Goal: Navigation & Orientation: Find specific page/section

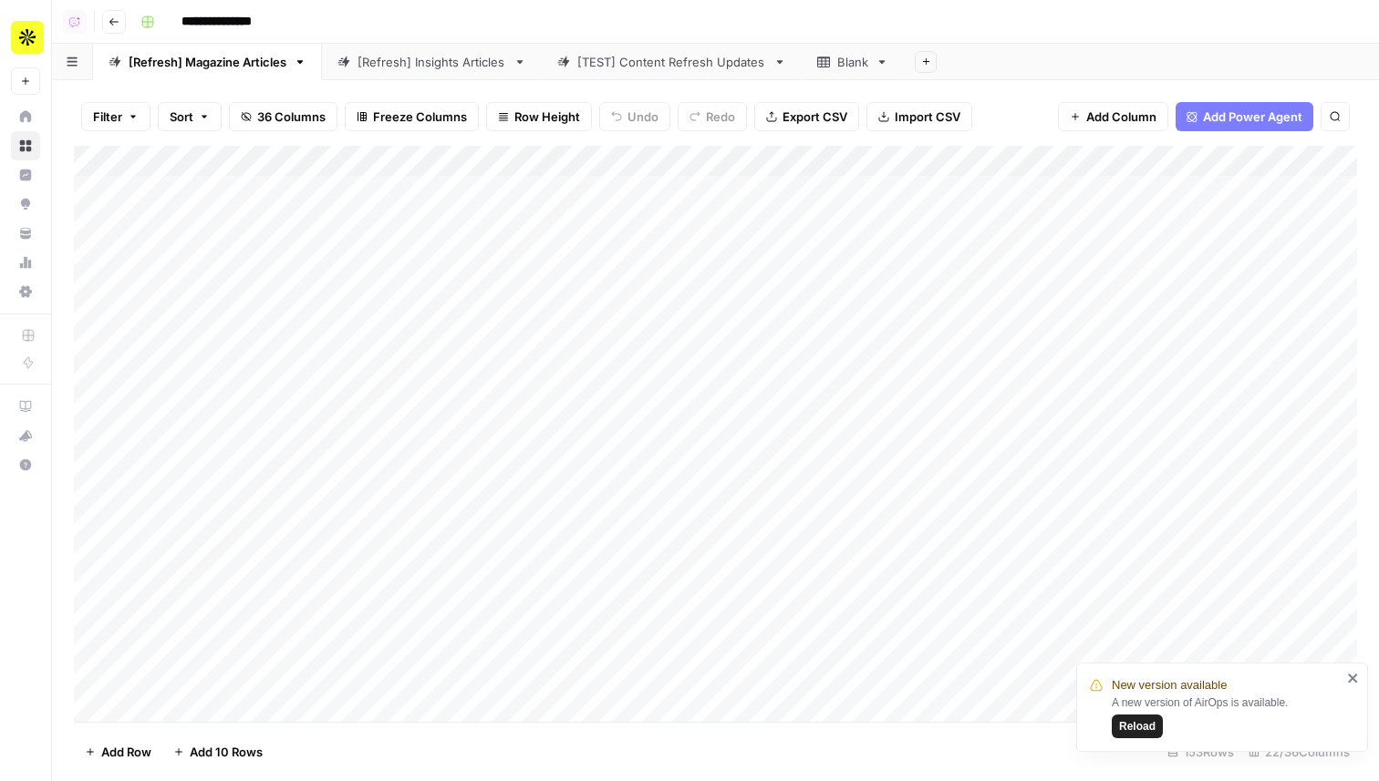
click at [119, 17] on button "Go back" at bounding box center [114, 22] width 24 height 24
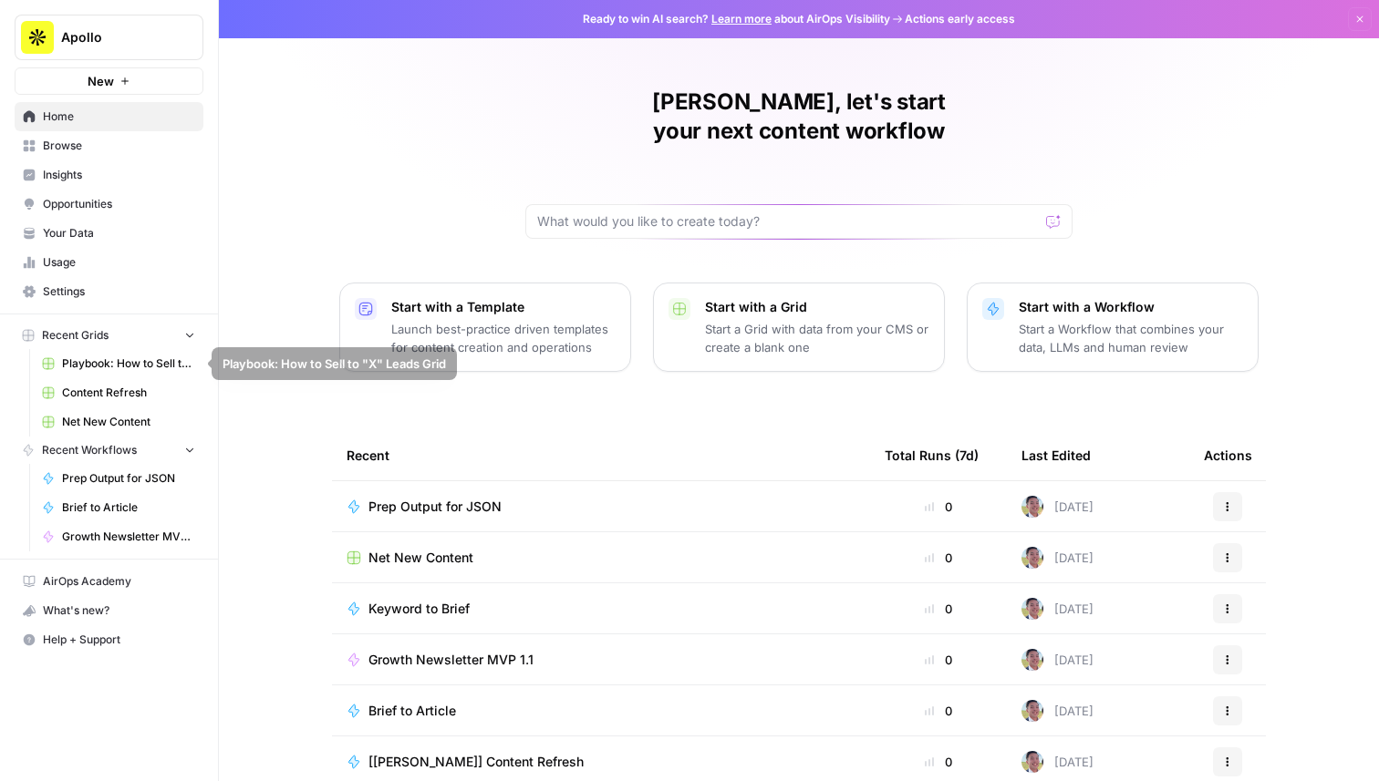
click at [85, 145] on span "Browse" at bounding box center [119, 146] width 152 height 16
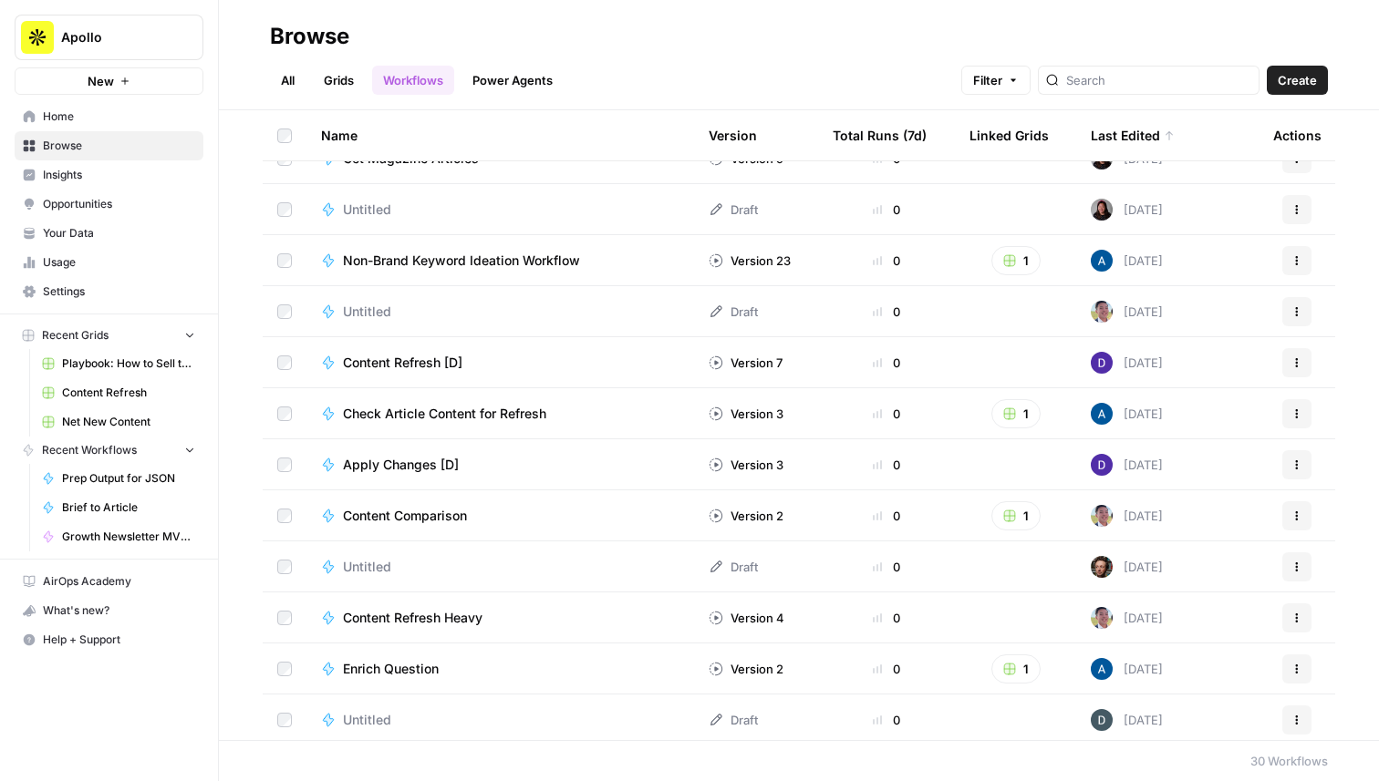
scroll to position [953, 0]
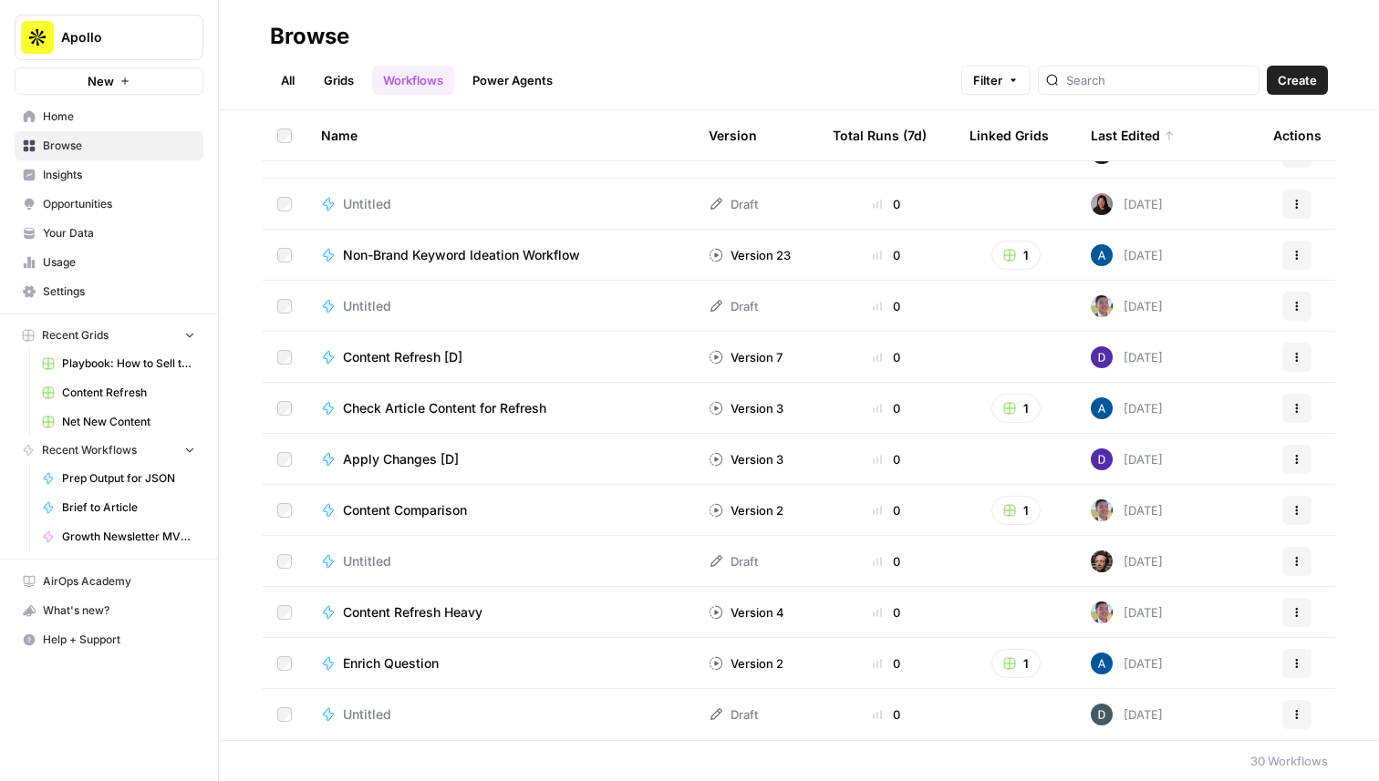
click at [362, 561] on span "Untitled" at bounding box center [367, 562] width 48 height 18
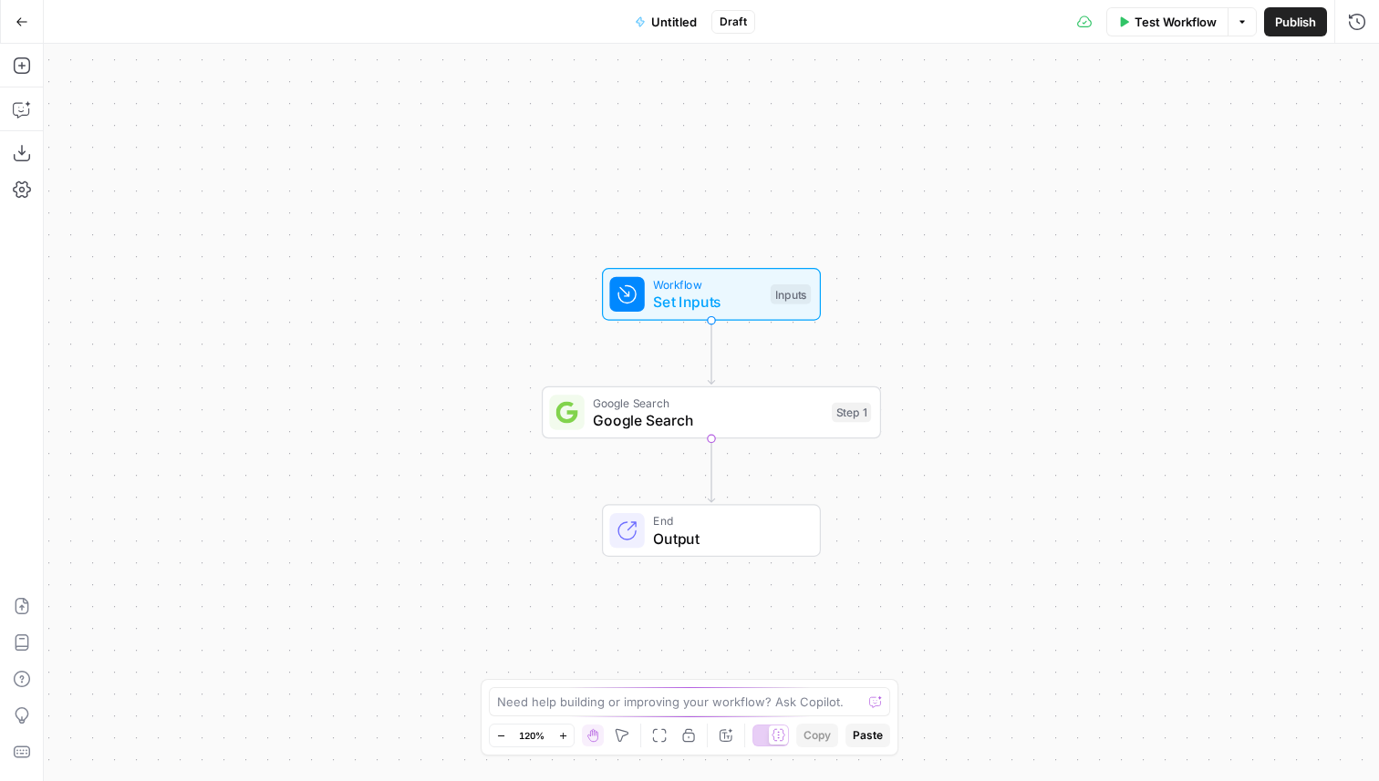
click at [26, 22] on icon "button" at bounding box center [22, 22] width 13 height 13
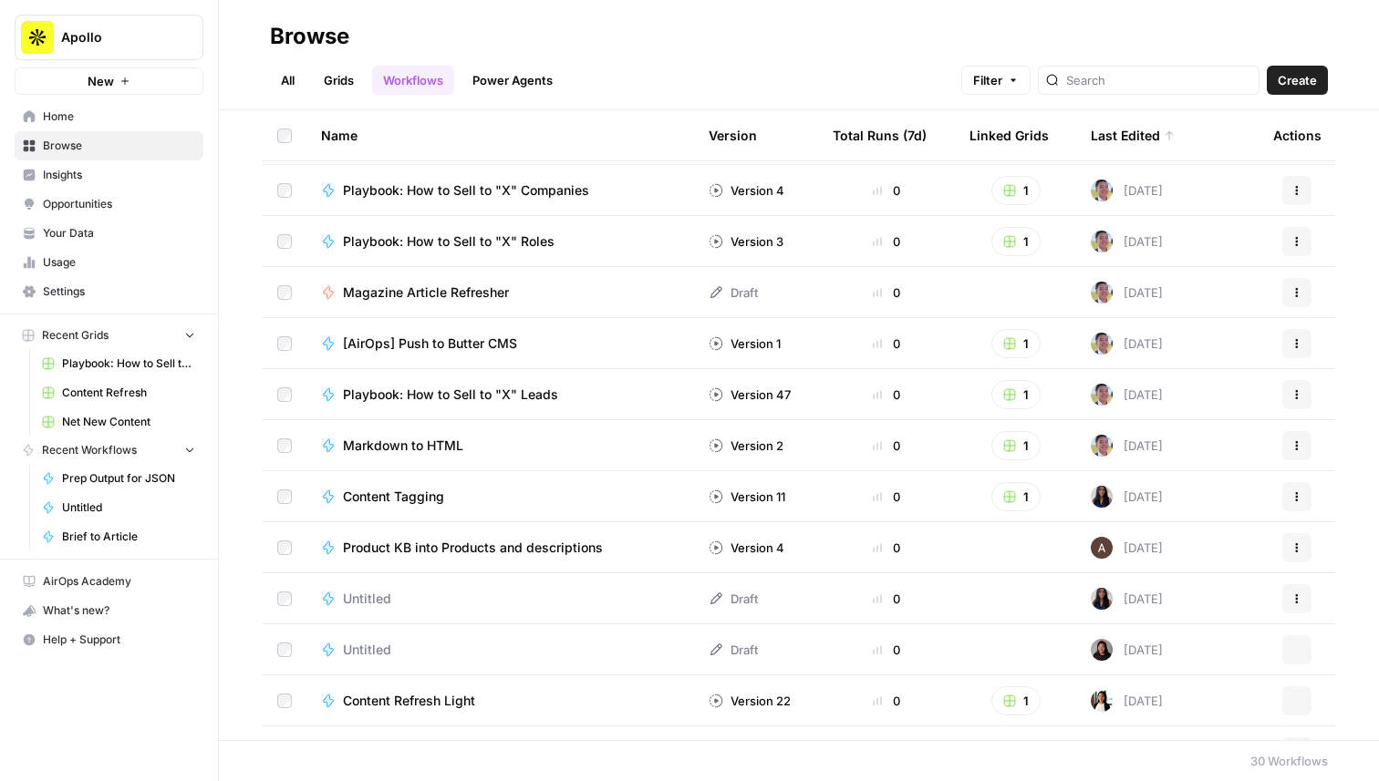
scroll to position [953, 0]
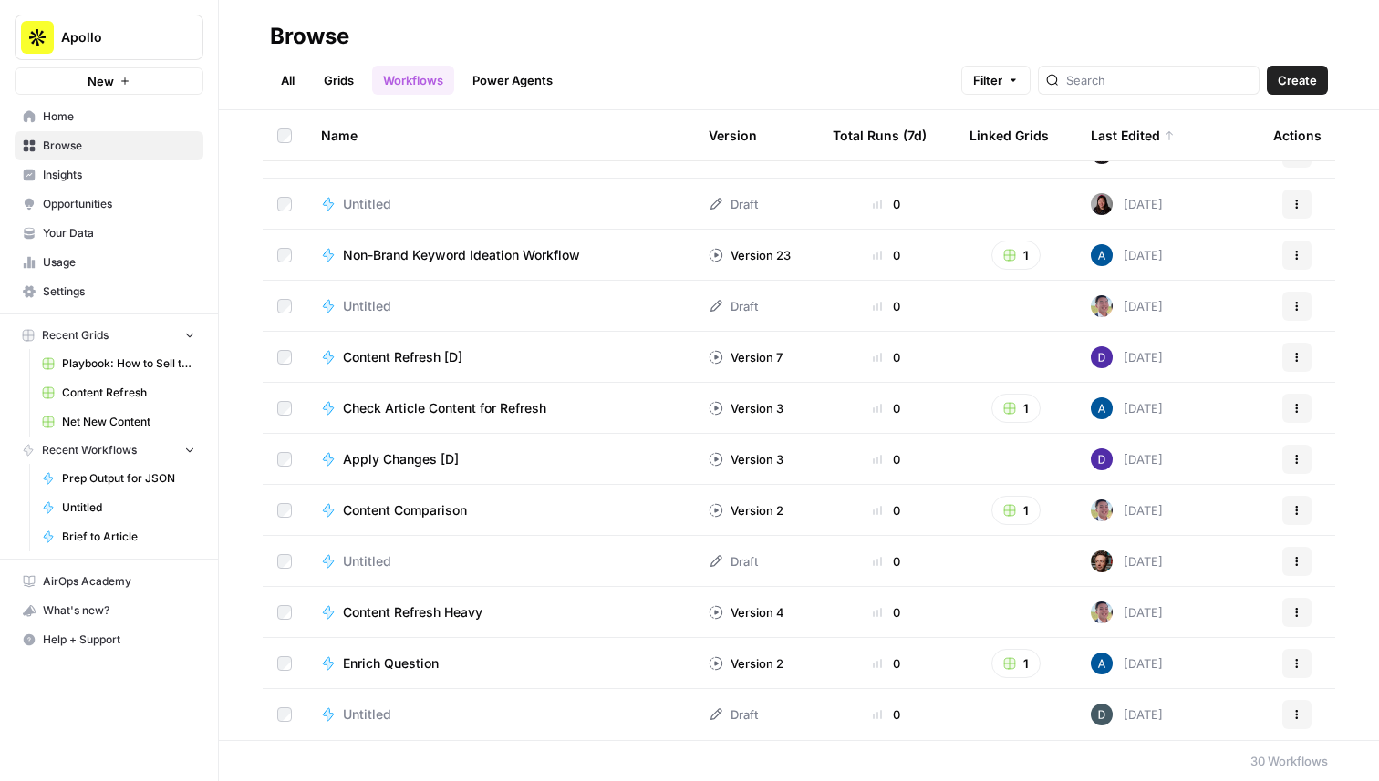
click at [385, 719] on span "Untitled" at bounding box center [367, 715] width 48 height 18
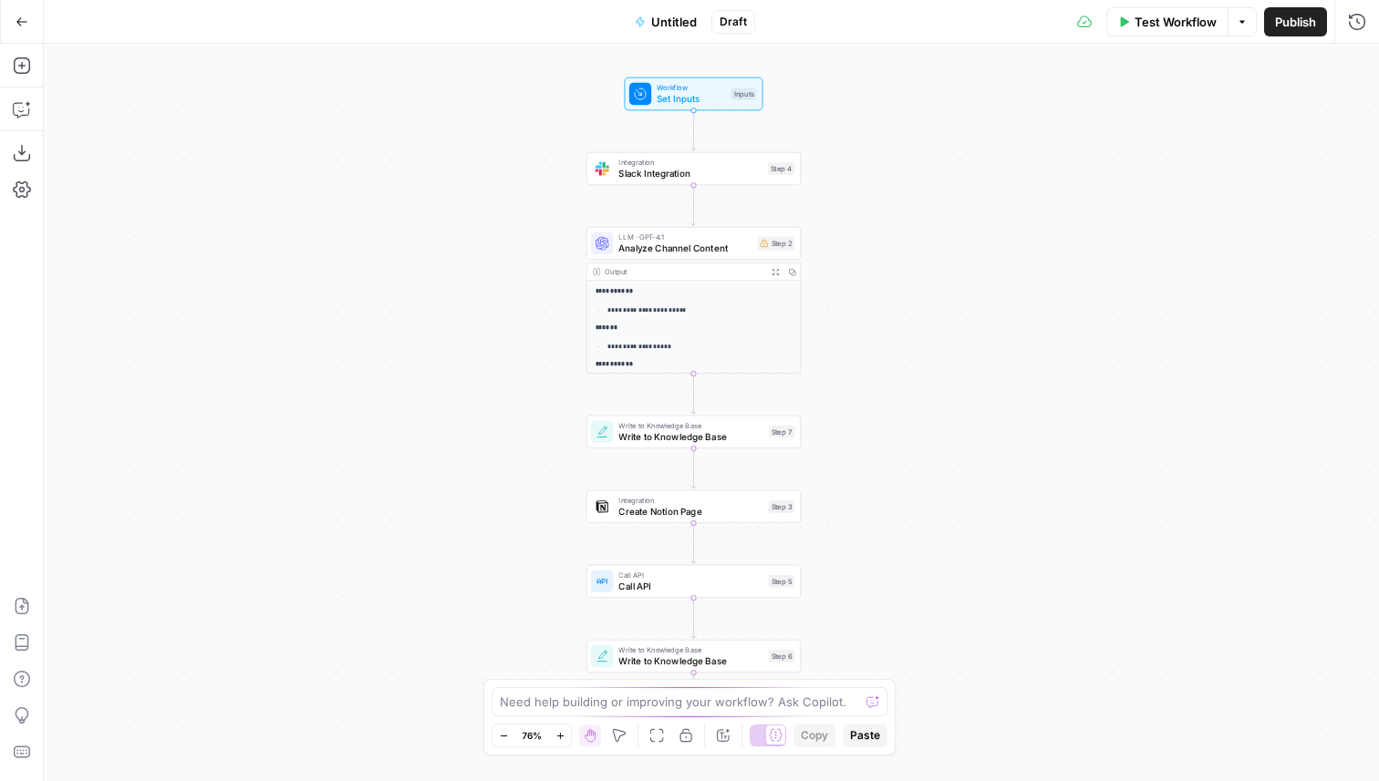
click at [19, 33] on button "Go Back" at bounding box center [21, 21] width 33 height 33
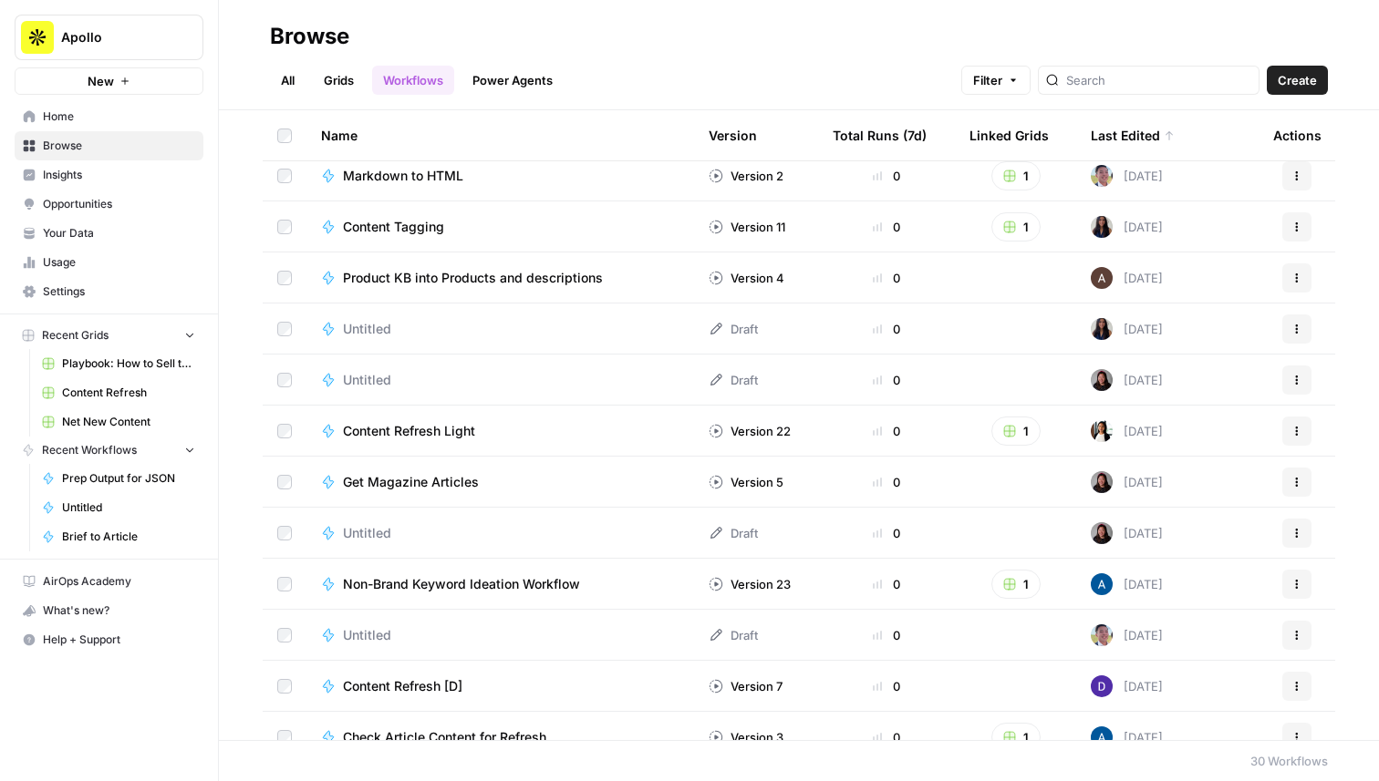
scroll to position [613, 0]
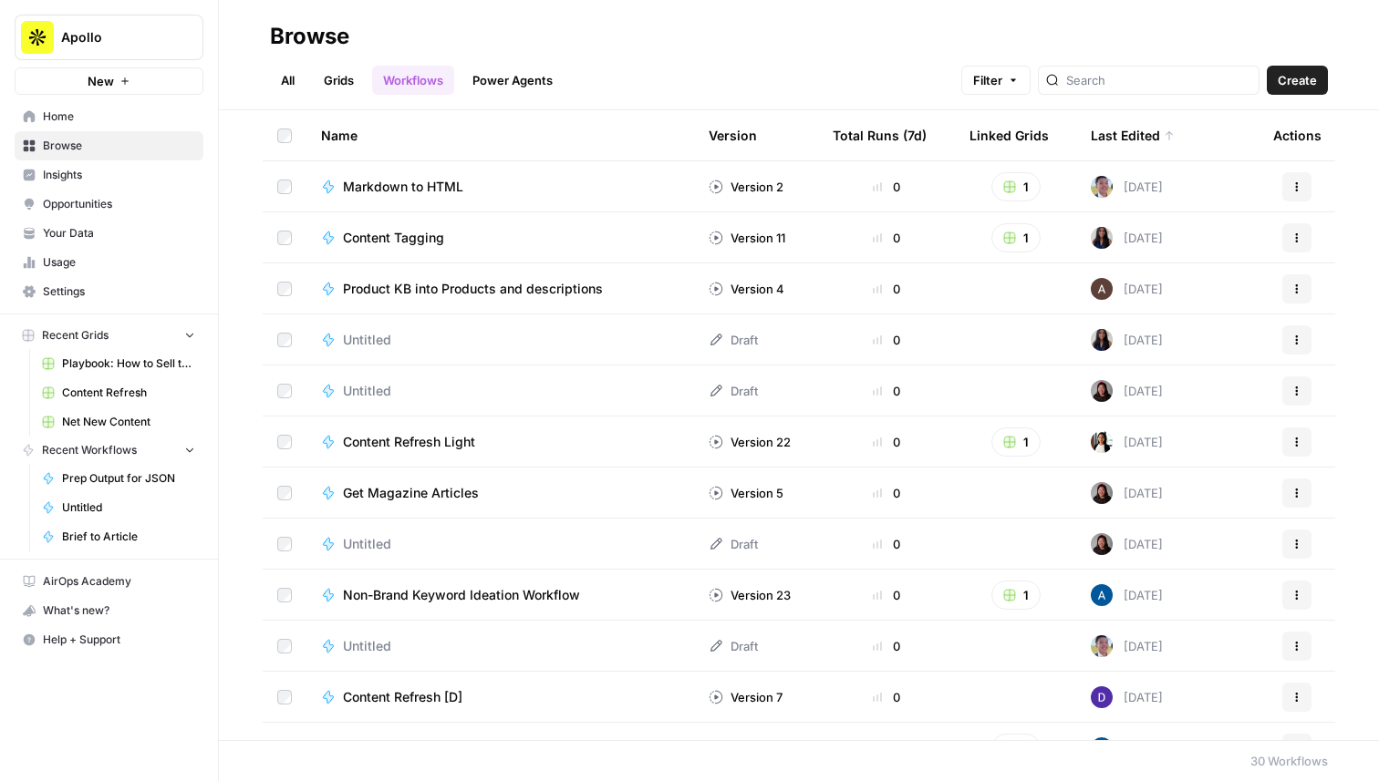
click at [360, 347] on span "Untitled" at bounding box center [367, 340] width 48 height 18
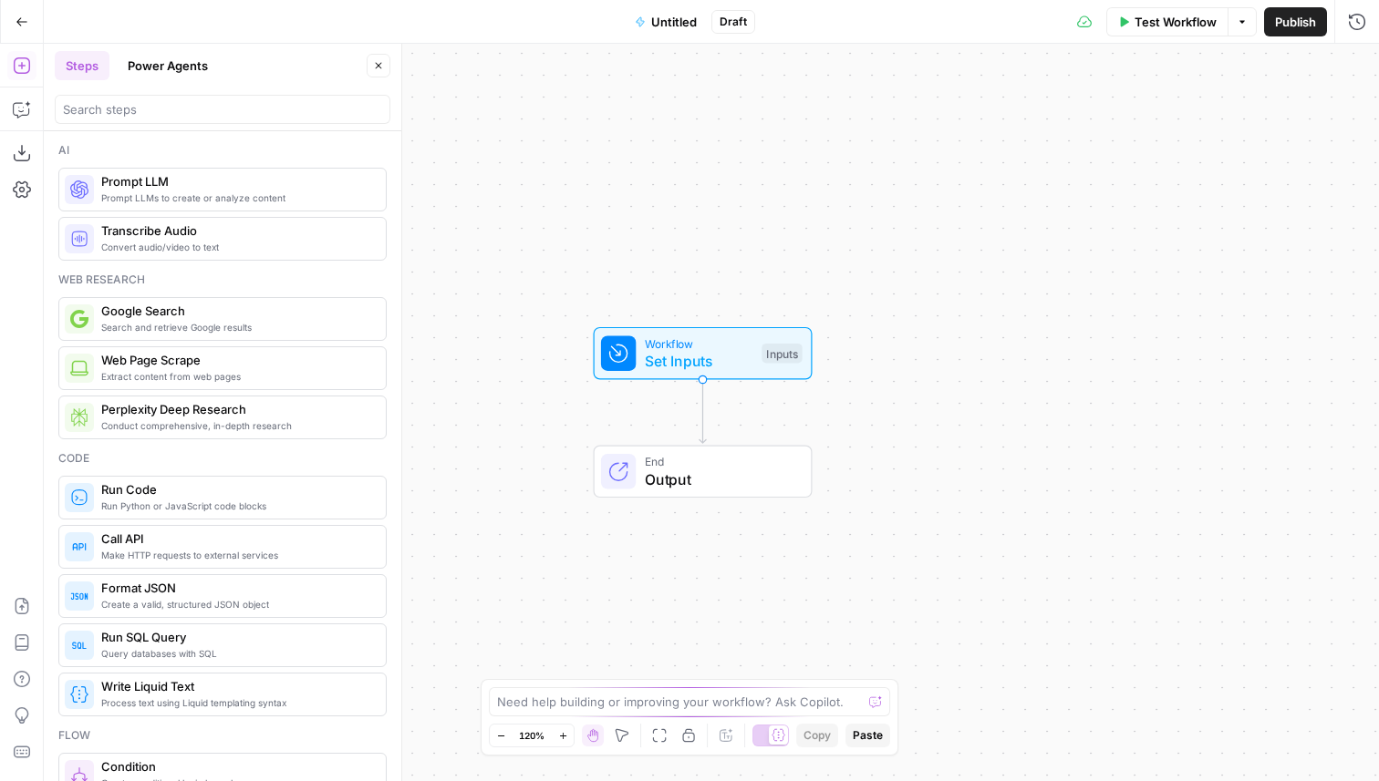
click at [23, 20] on icon "button" at bounding box center [21, 21] width 11 height 8
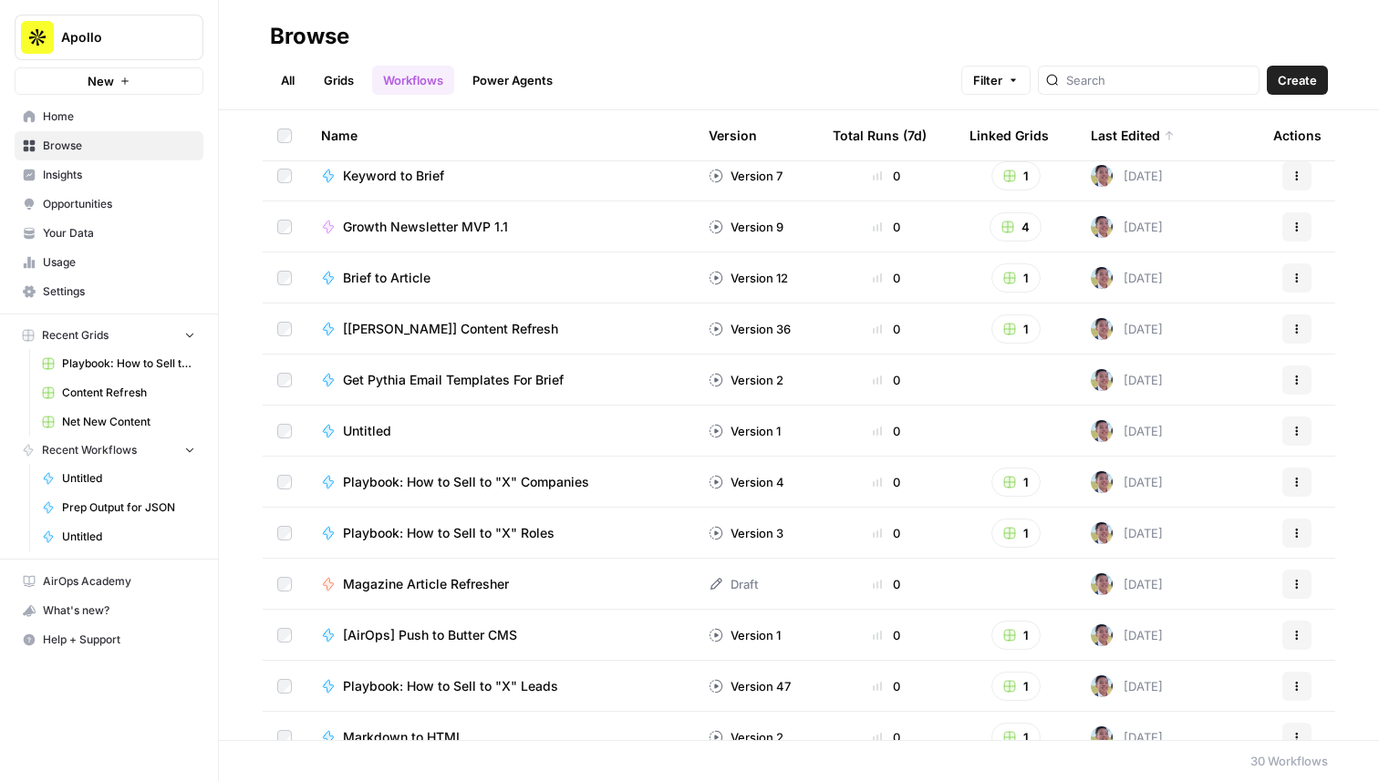
scroll to position [92, 0]
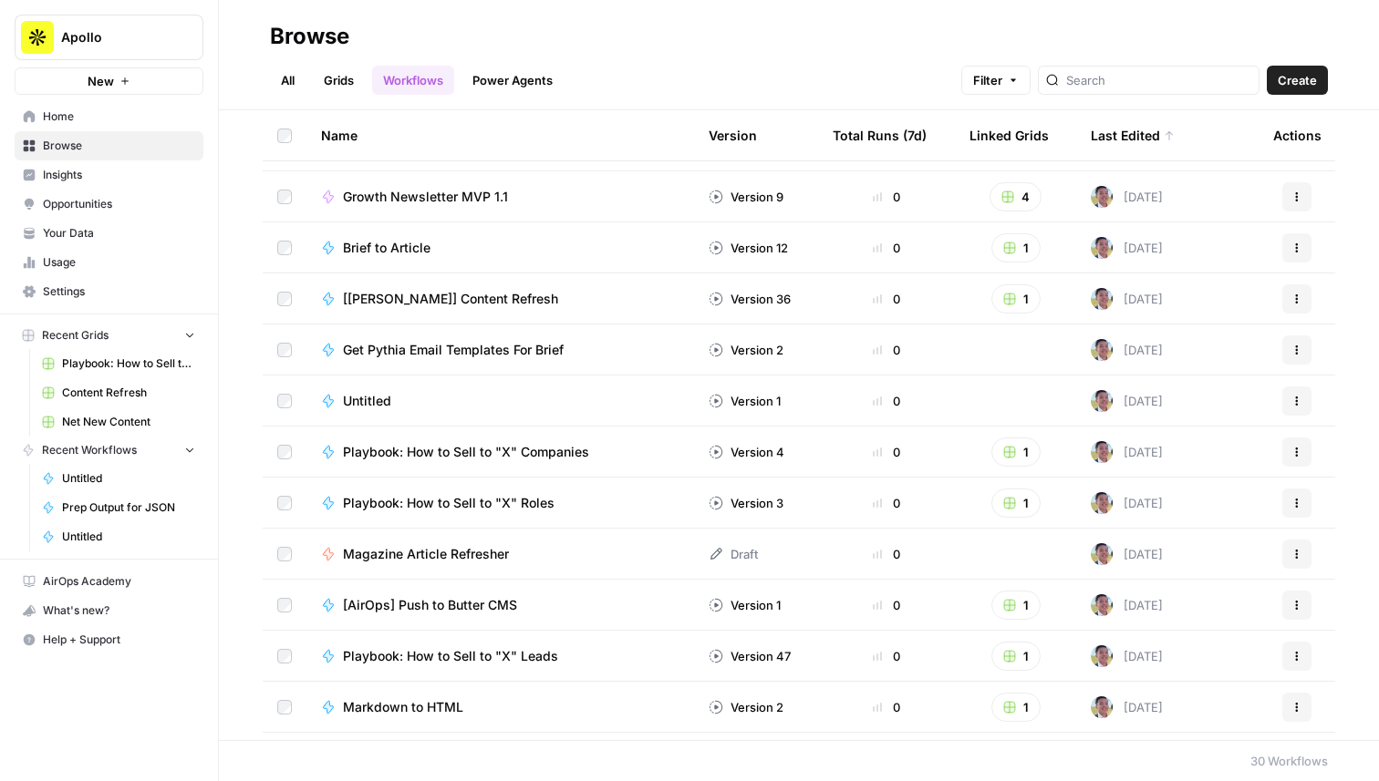
click at [494, 605] on span "[AirOps] Push to Butter CMS" at bounding box center [430, 605] width 174 height 18
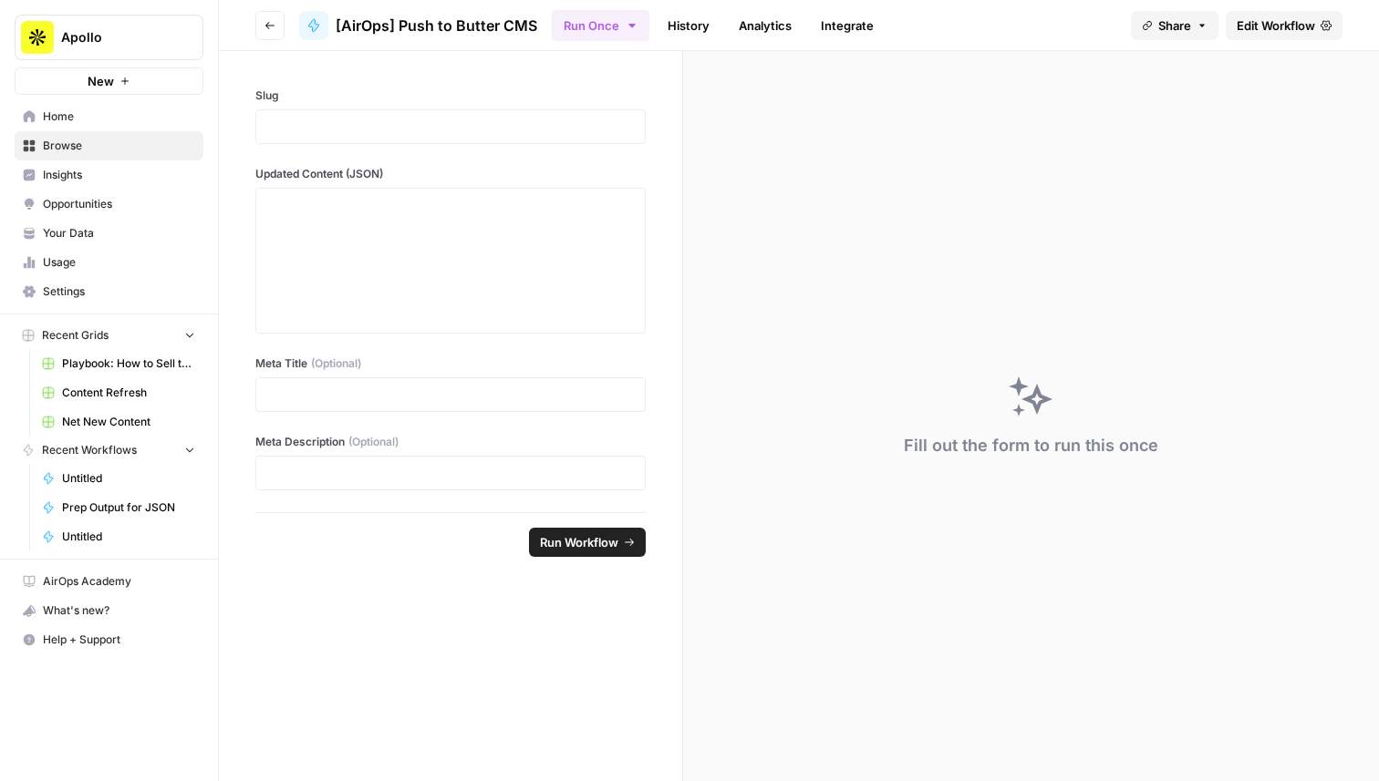
click at [1268, 22] on span "Edit Workflow" at bounding box center [1276, 25] width 78 height 18
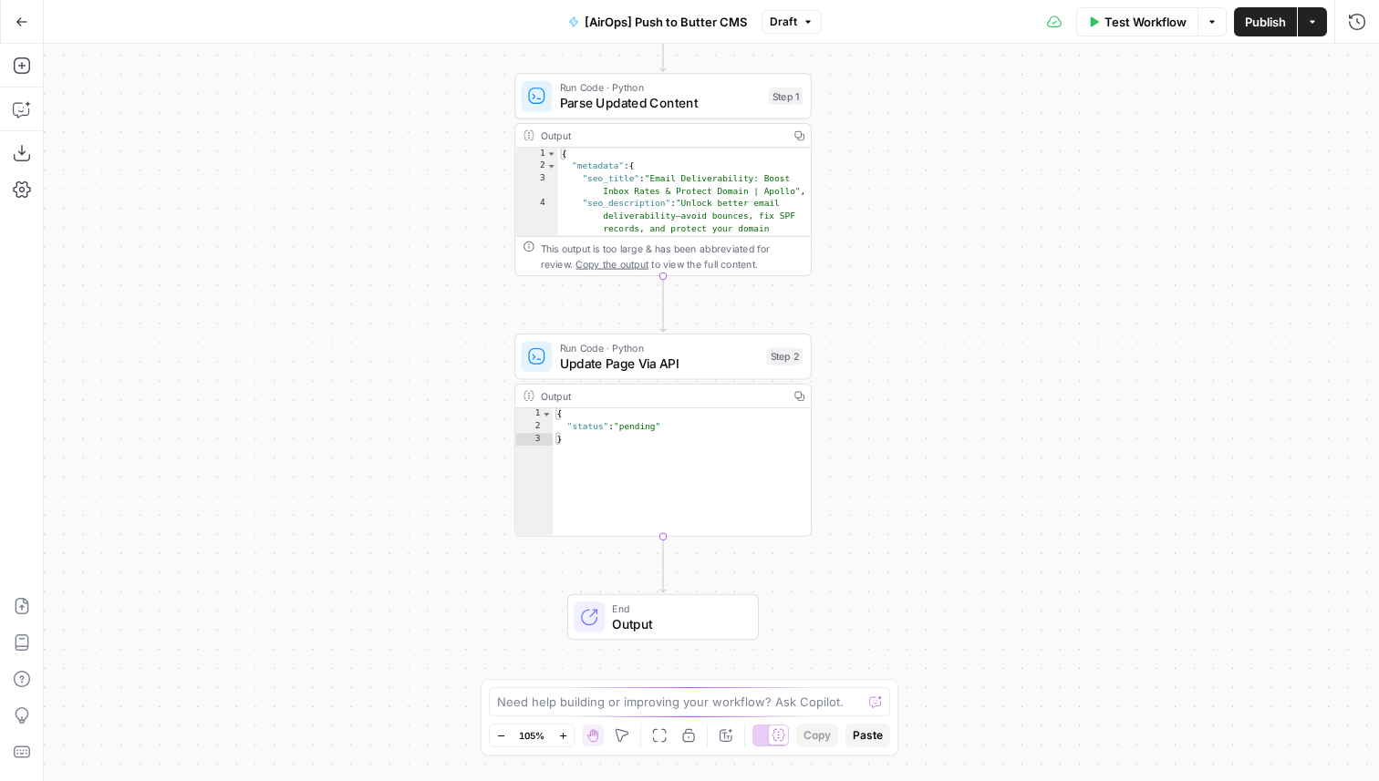
click at [592, 378] on div "Run Code · Python Update Page Via API Step 2 Copy step Delete step Add Note Test" at bounding box center [662, 357] width 297 height 46
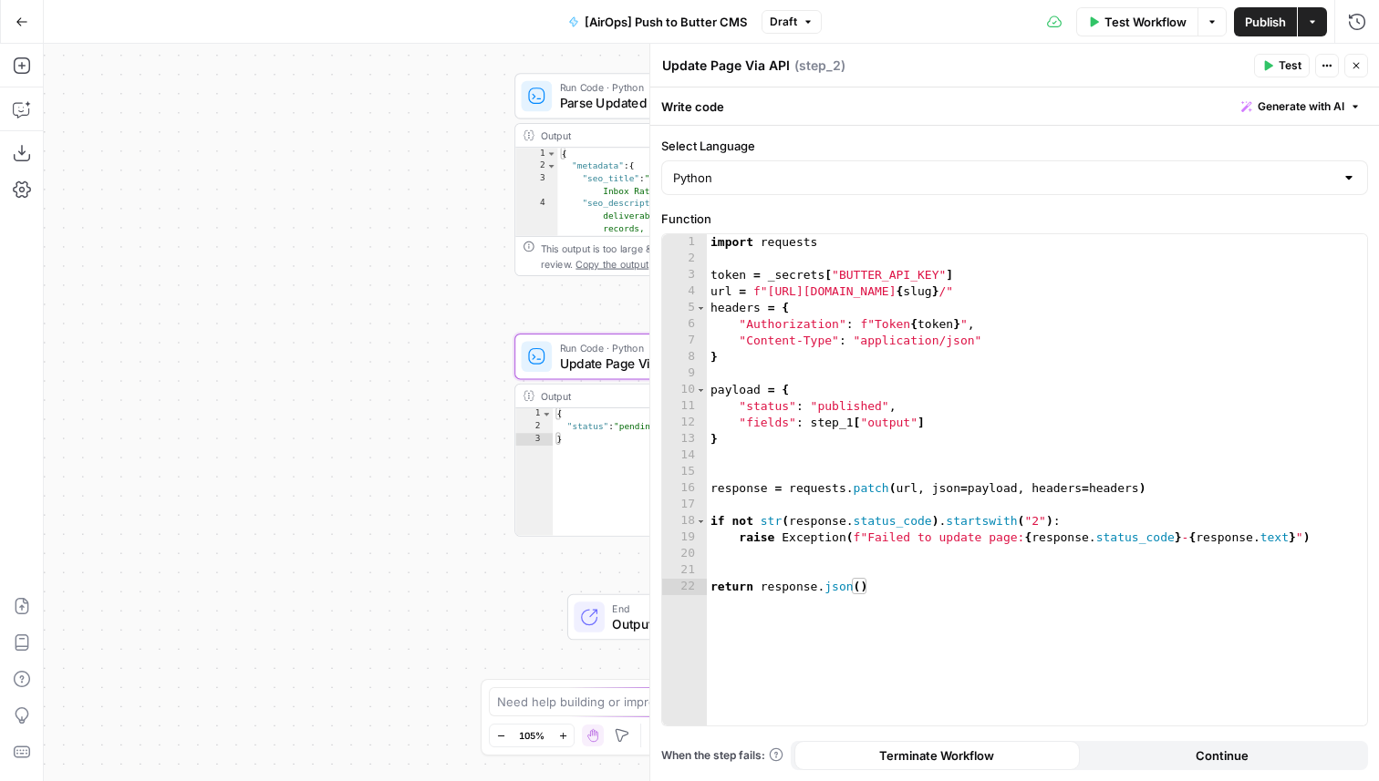
click at [16, 19] on icon "button" at bounding box center [22, 22] width 13 height 13
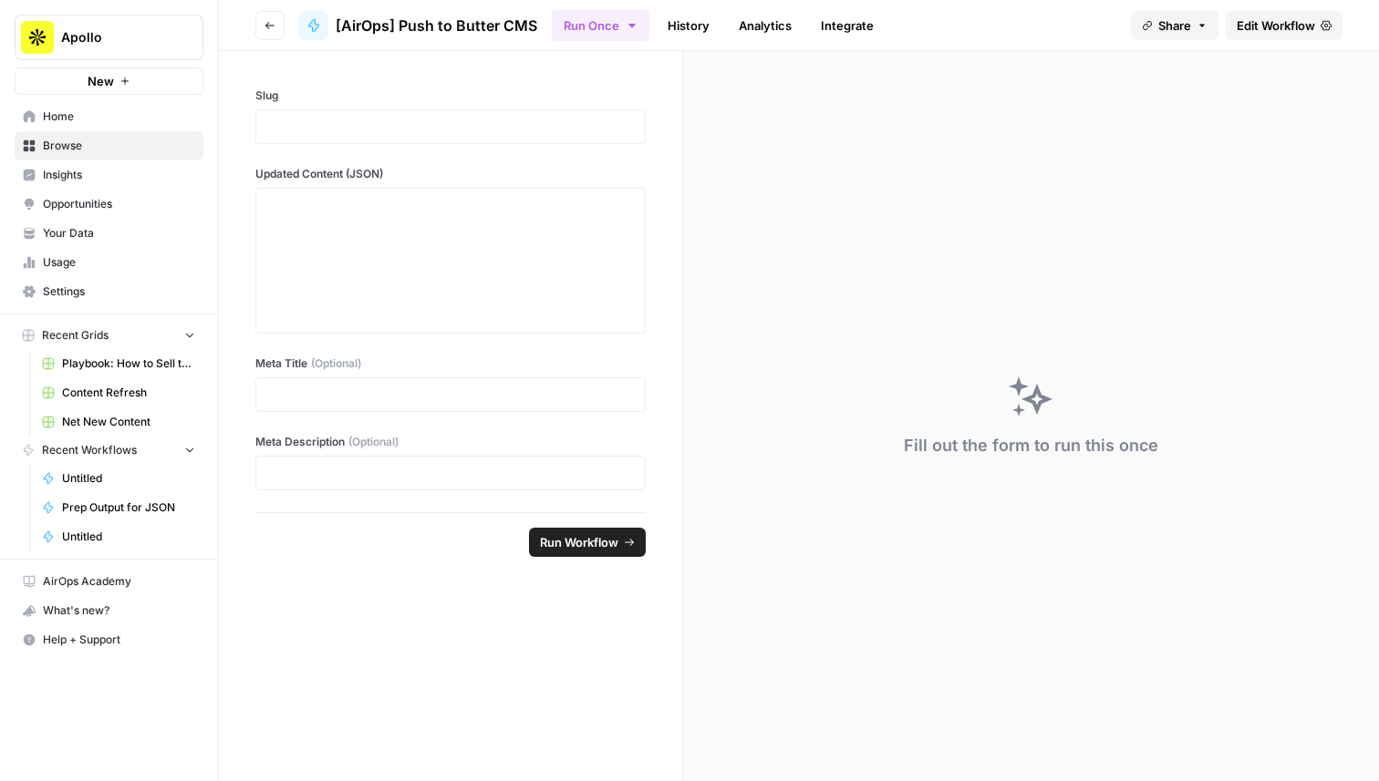
click at [265, 18] on button "Go back" at bounding box center [269, 25] width 29 height 29
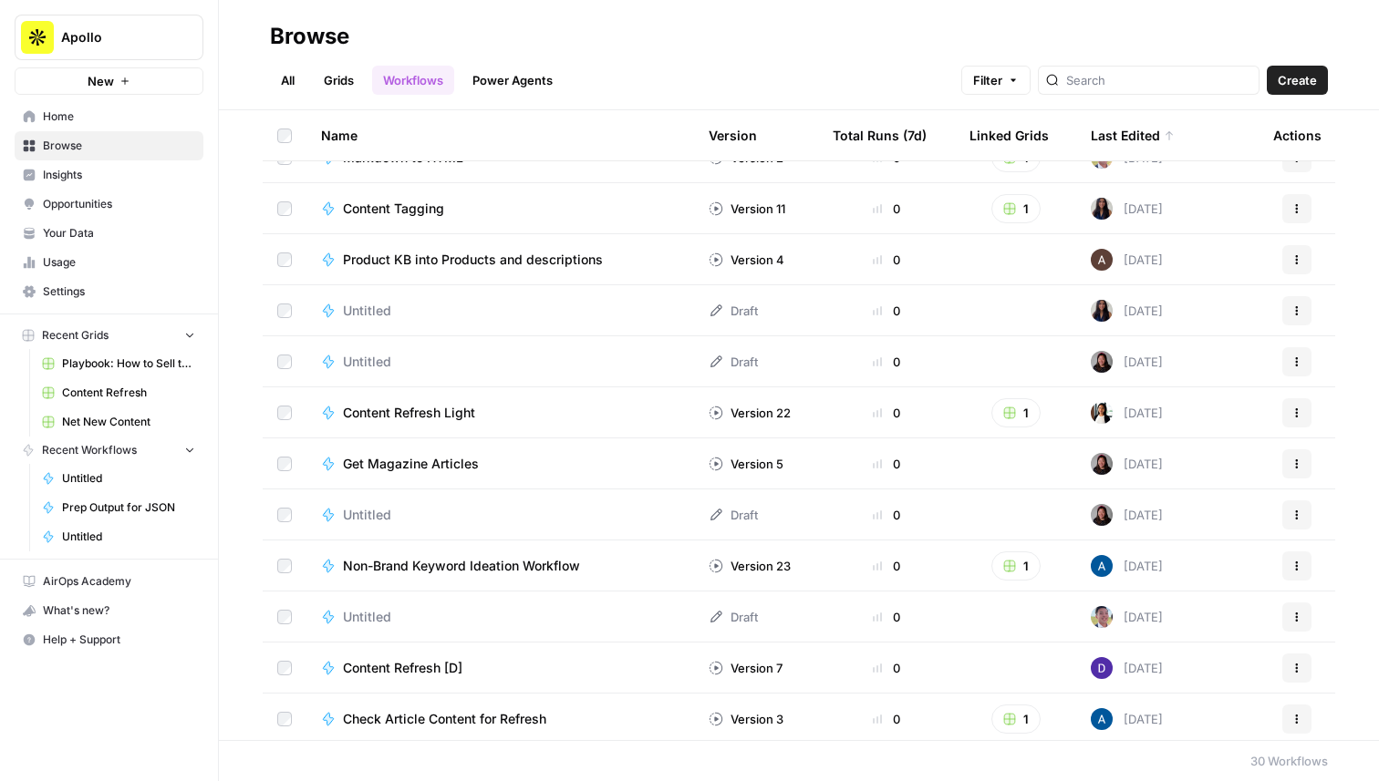
scroll to position [654, 0]
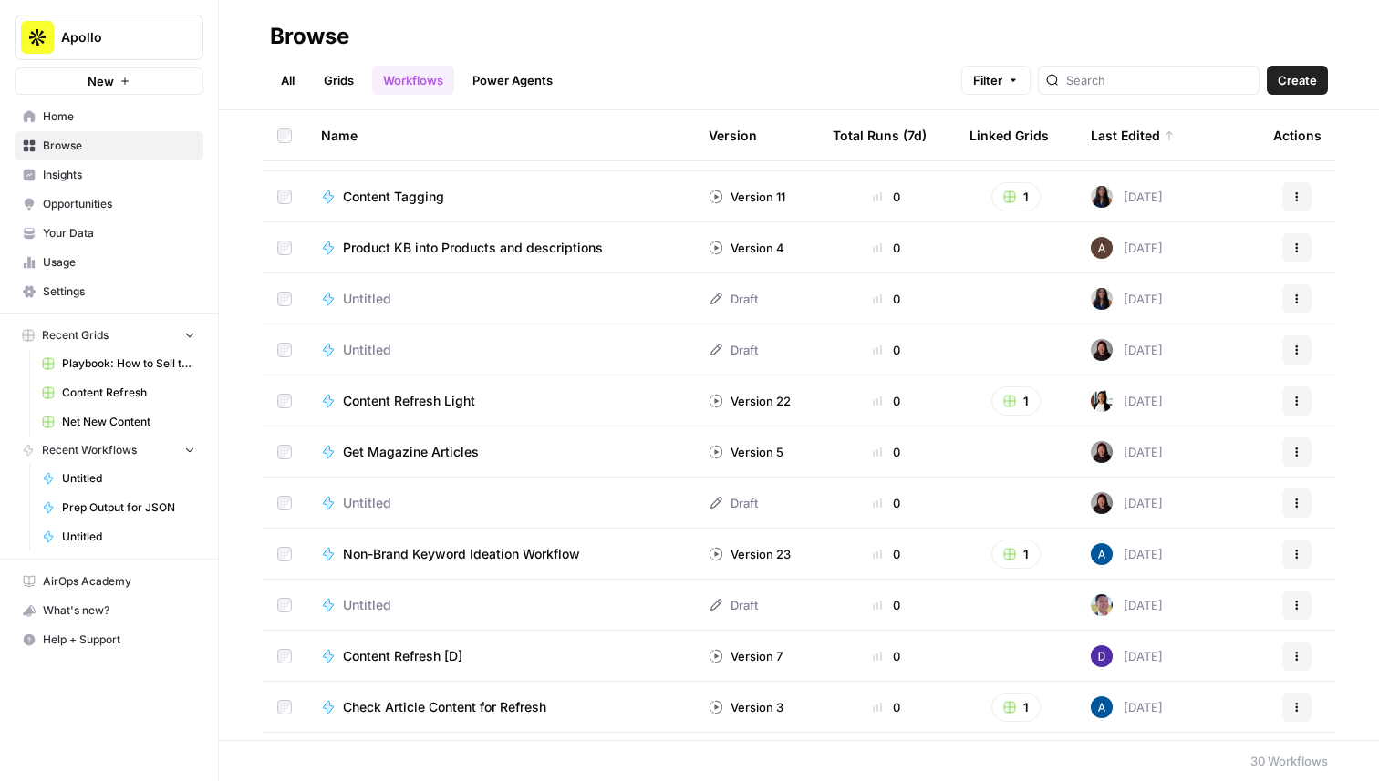
click at [449, 455] on span "Get Magazine Articles" at bounding box center [411, 452] width 136 height 18
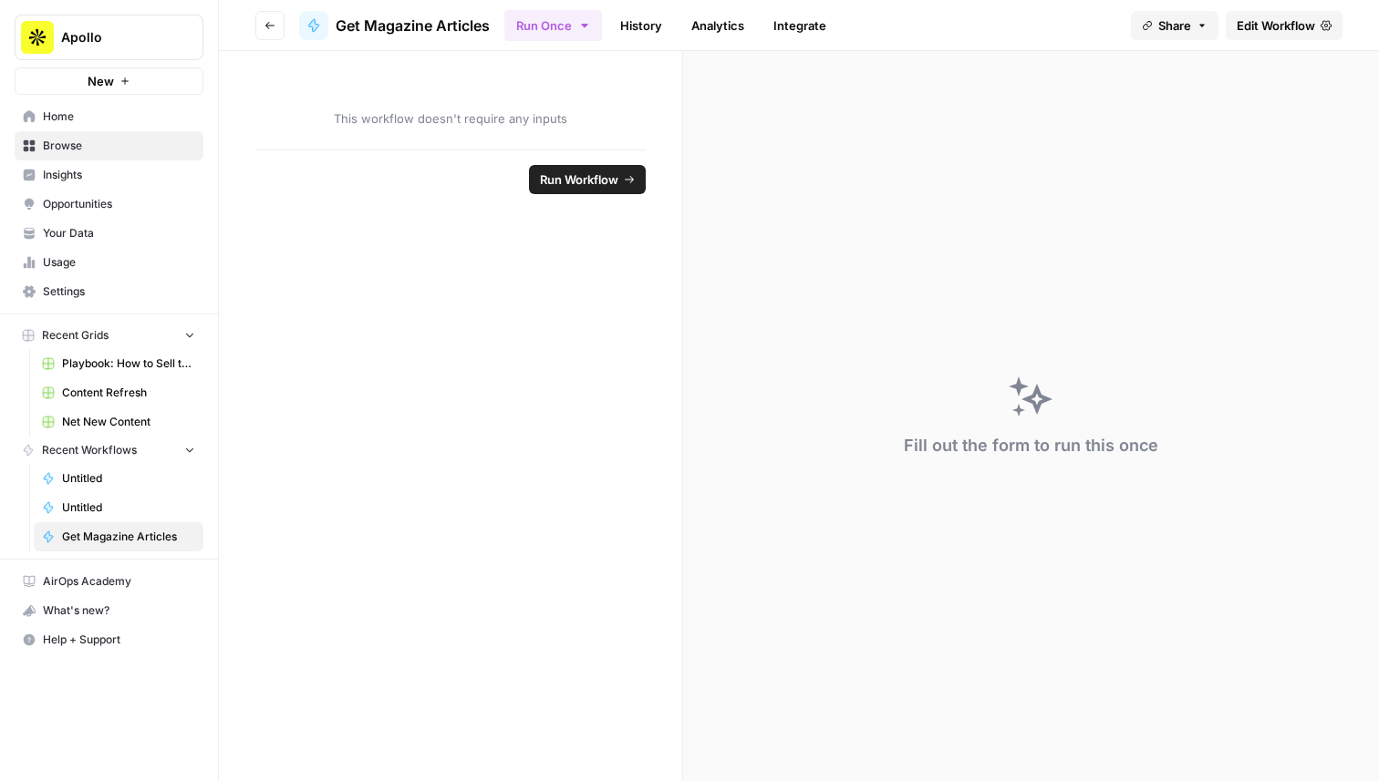
click at [1265, 23] on span "Edit Workflow" at bounding box center [1276, 25] width 78 height 18
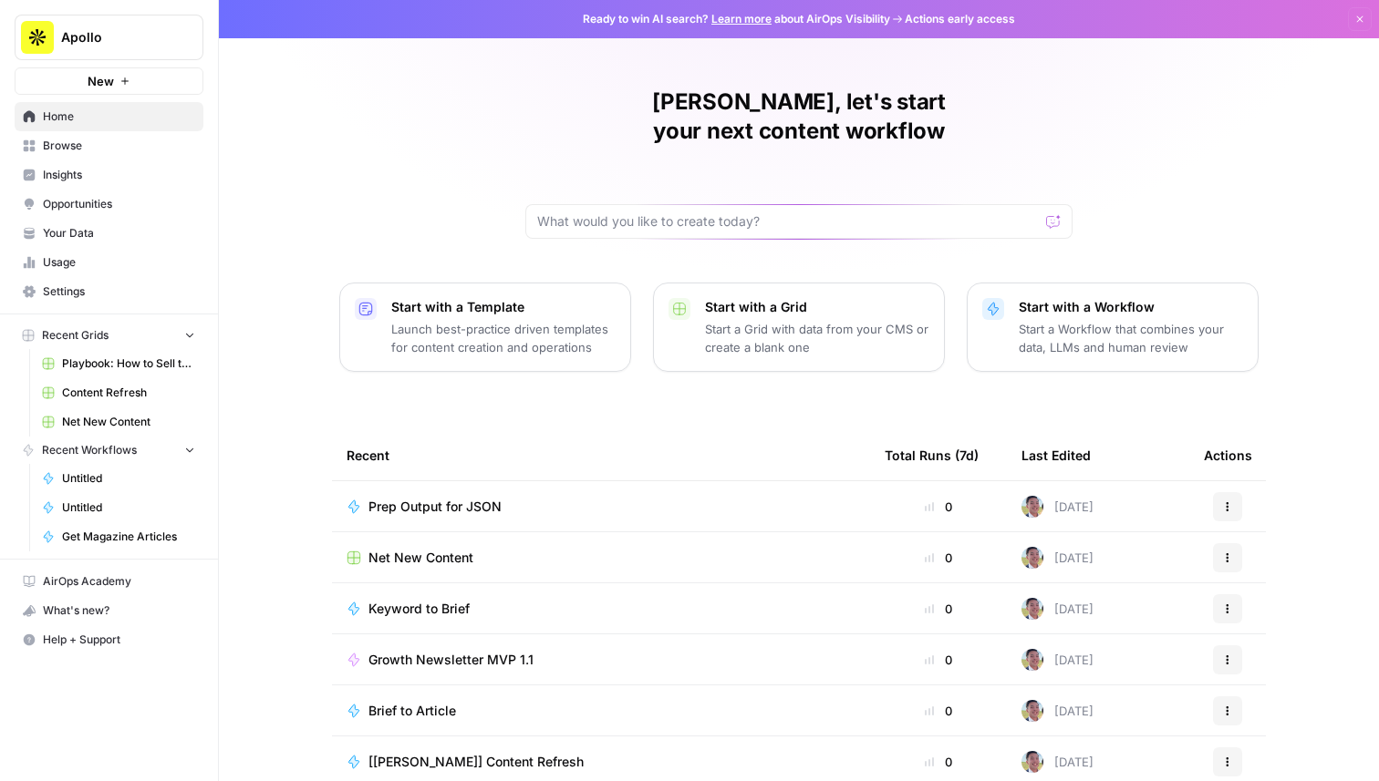
click at [92, 40] on span "Apollo" at bounding box center [116, 37] width 110 height 18
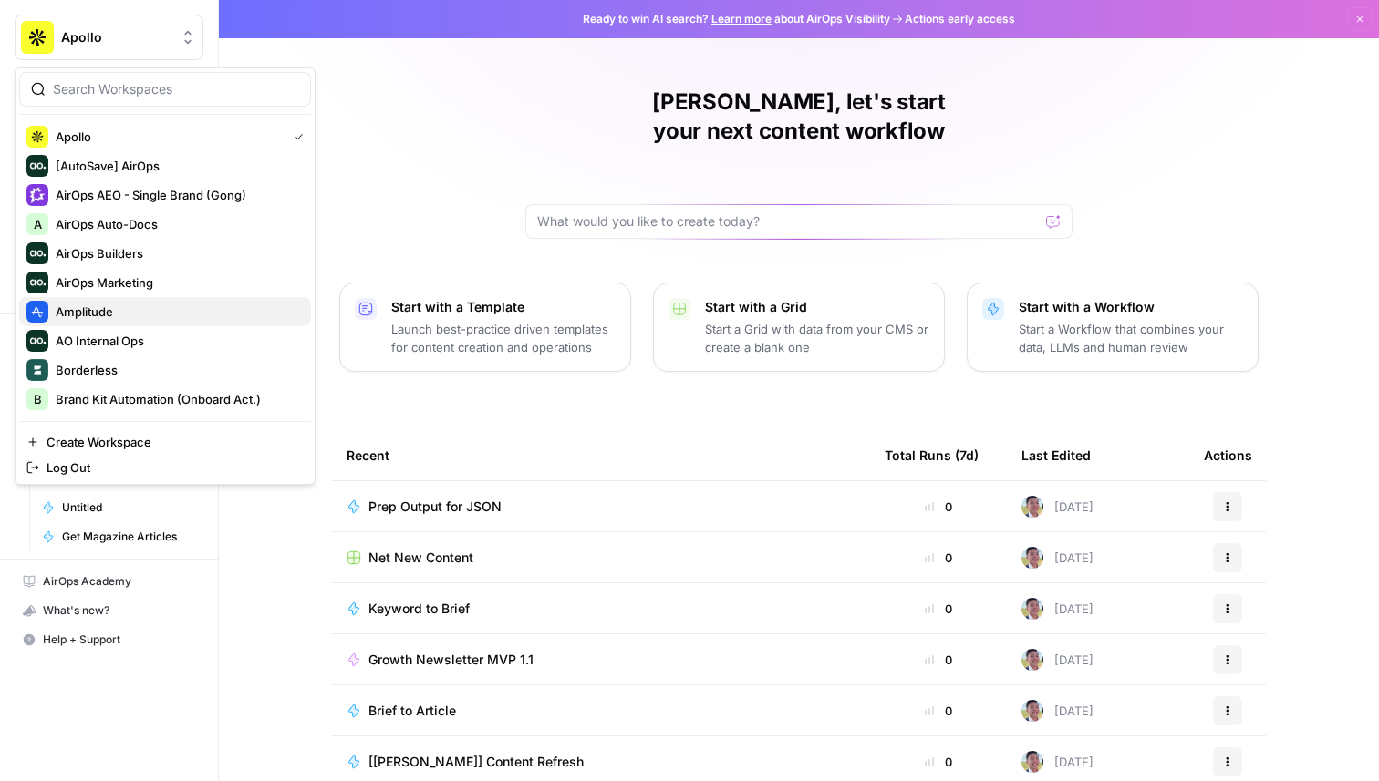
click at [135, 305] on span "Amplitude" at bounding box center [176, 312] width 241 height 18
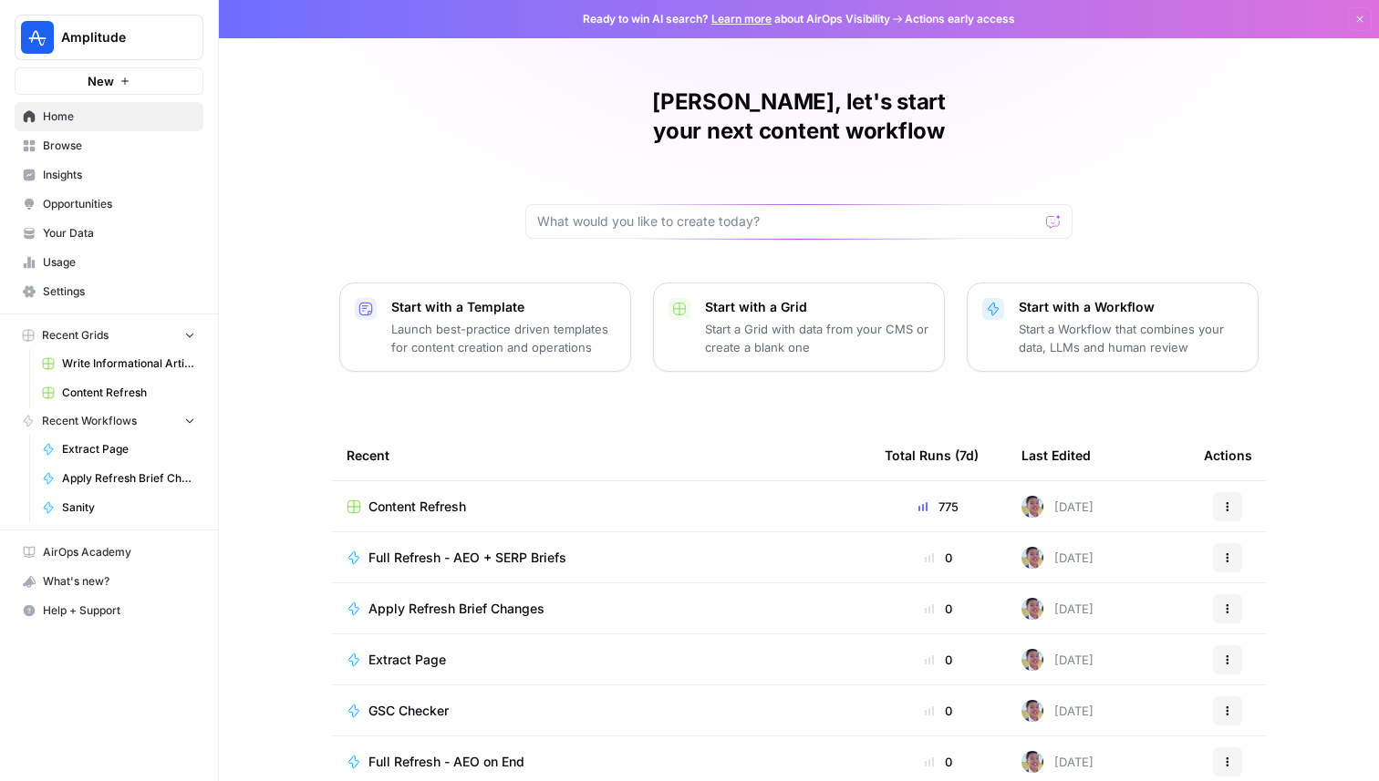
click at [447, 498] on span "Content Refresh" at bounding box center [417, 507] width 98 height 18
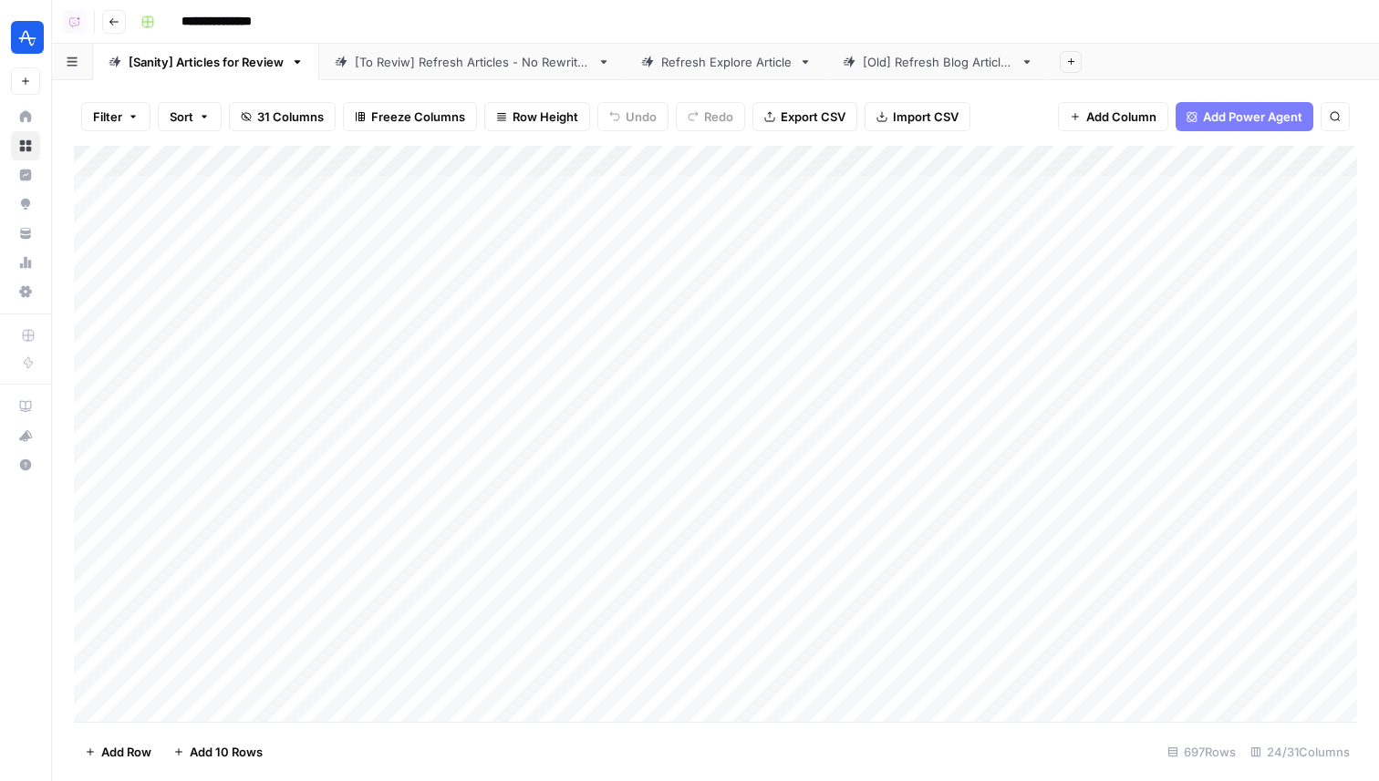
click at [920, 58] on div "[Old] Refresh Blog Articles" at bounding box center [938, 62] width 150 height 18
click at [252, 54] on div "[Sanity] Articles for Review" at bounding box center [206, 62] width 155 height 18
click at [563, 160] on div "Add Column" at bounding box center [715, 434] width 1283 height 576
click at [510, 294] on span "Sort Ascending" at bounding box center [521, 289] width 160 height 18
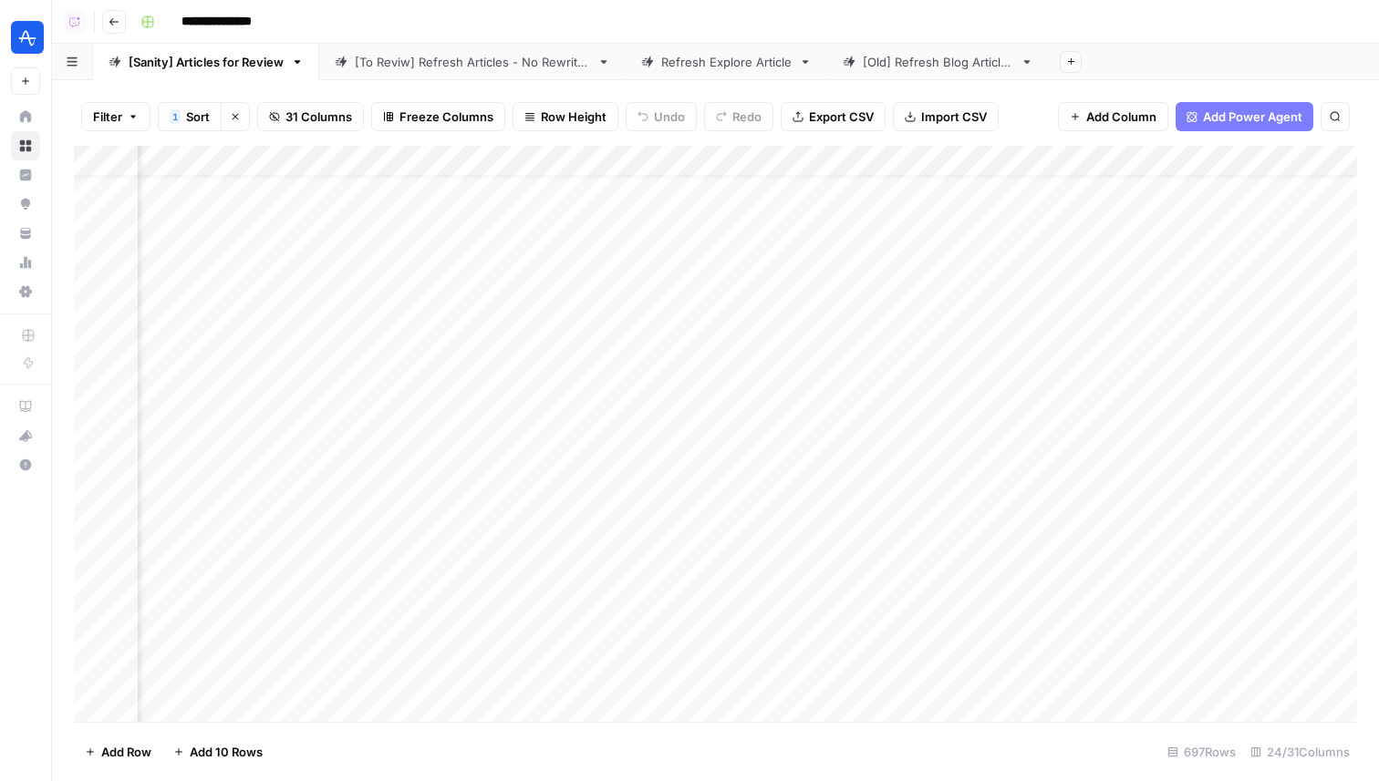
scroll to position [36, 3694]
click at [897, 586] on div "Add Column" at bounding box center [715, 434] width 1283 height 576
click at [905, 621] on div "Add Column" at bounding box center [715, 434] width 1283 height 576
click at [902, 647] on div "Add Column" at bounding box center [715, 434] width 1283 height 576
